Goal: Information Seeking & Learning: Understand process/instructions

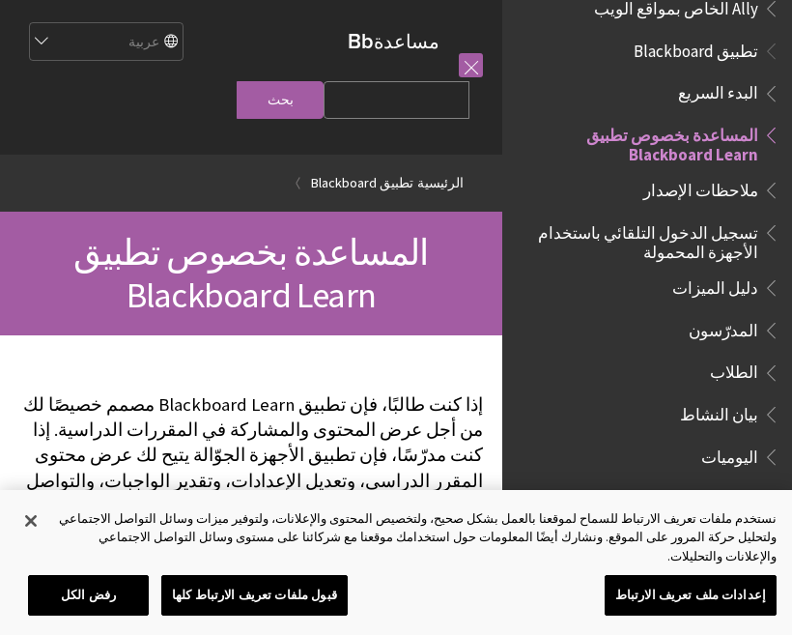
scroll to position [108, 0]
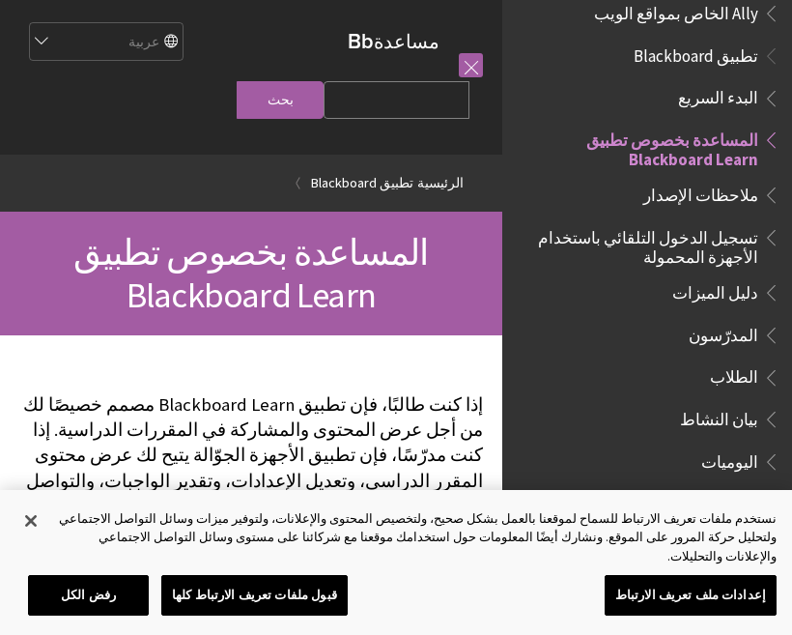
click at [719, 49] on span "تطبيق Blackboard" at bounding box center [696, 53] width 125 height 26
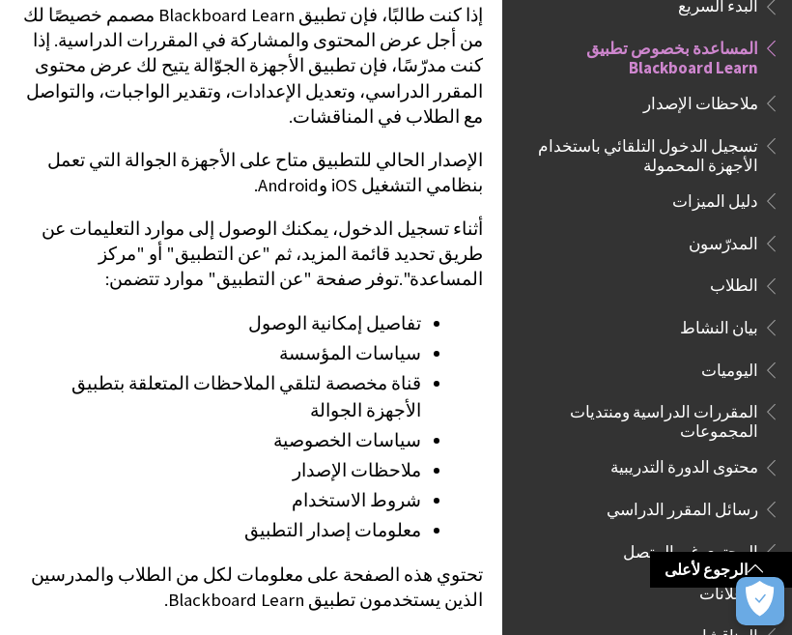
scroll to position [434, 0]
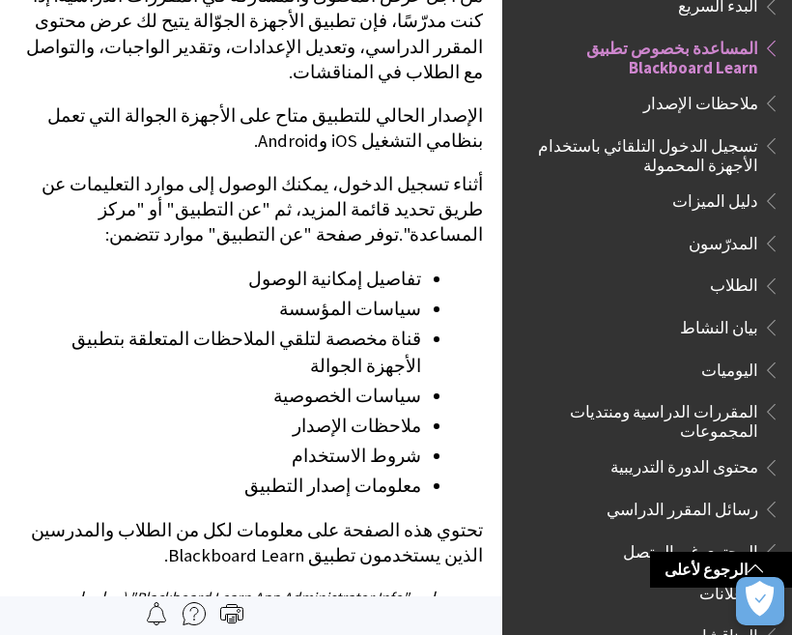
click at [378, 266] on li "تفاصيل إمكانية الوصول" at bounding box center [220, 279] width 402 height 27
click at [402, 266] on li "تفاصيل إمكانية الوصول" at bounding box center [220, 279] width 402 height 27
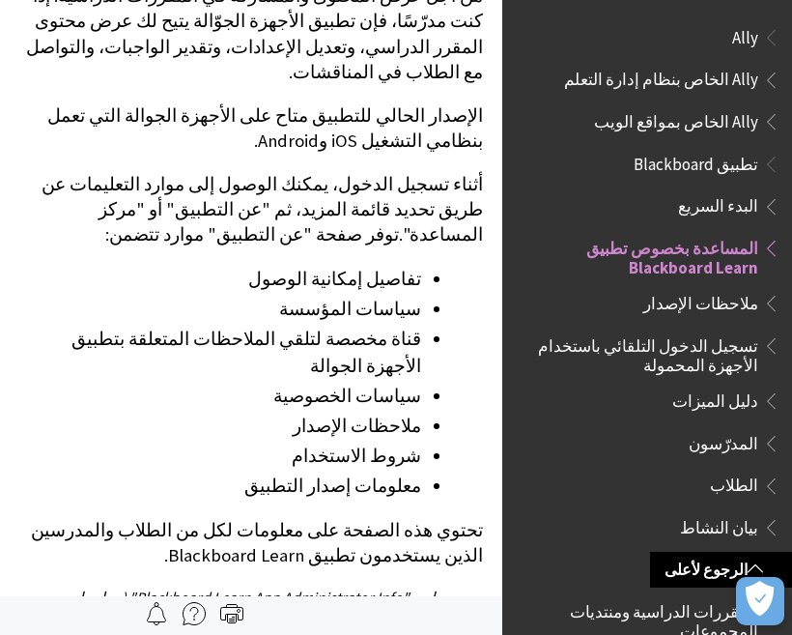
scroll to position [0, 0]
click at [712, 201] on span "البدء السريع" at bounding box center [718, 203] width 80 height 26
